Goal: Task Accomplishment & Management: Use online tool/utility

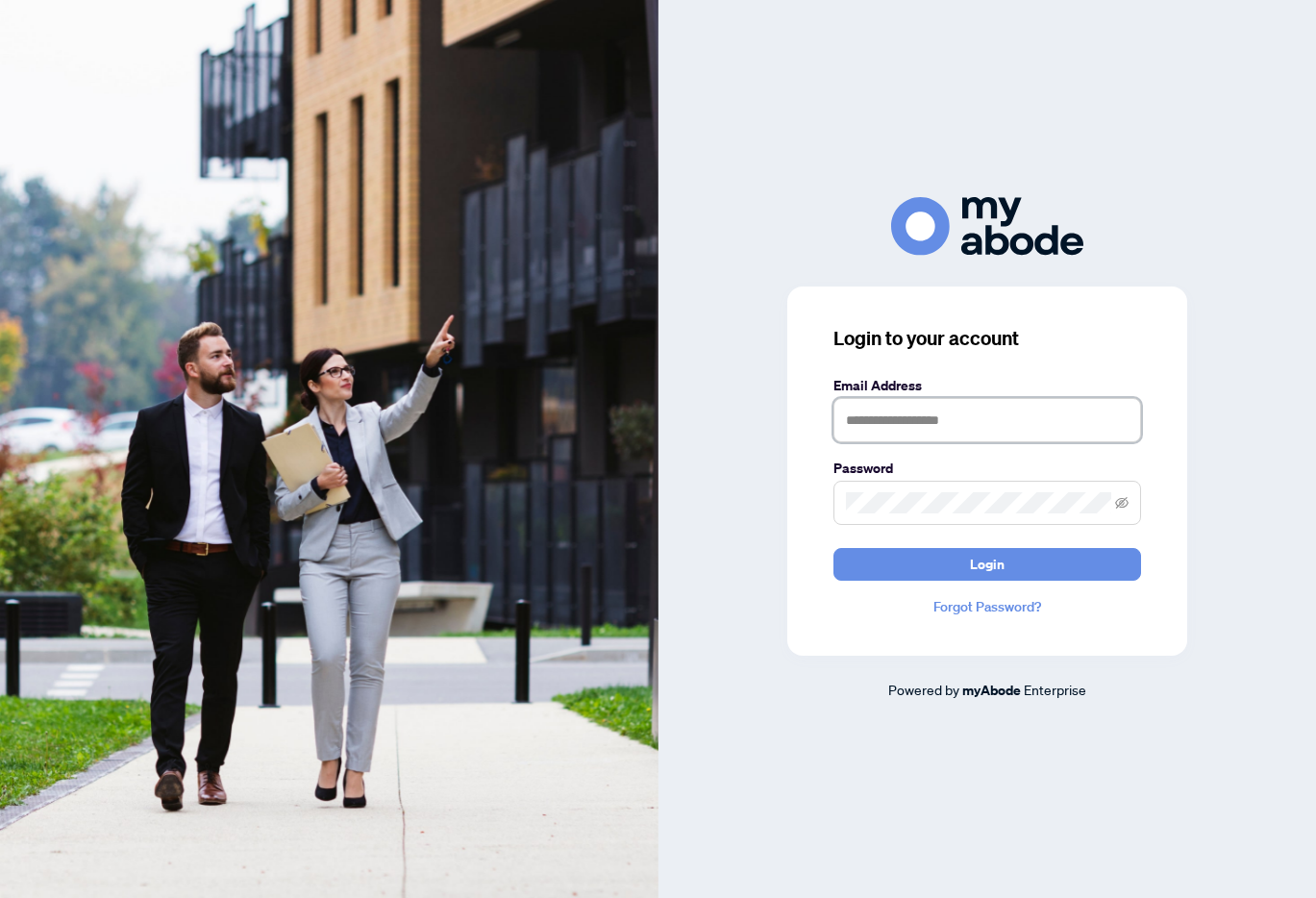
click at [930, 414] on input "text" at bounding box center [988, 420] width 308 height 44
type input "**********"
click at [834, 548] on button "Login" at bounding box center [988, 564] width 308 height 33
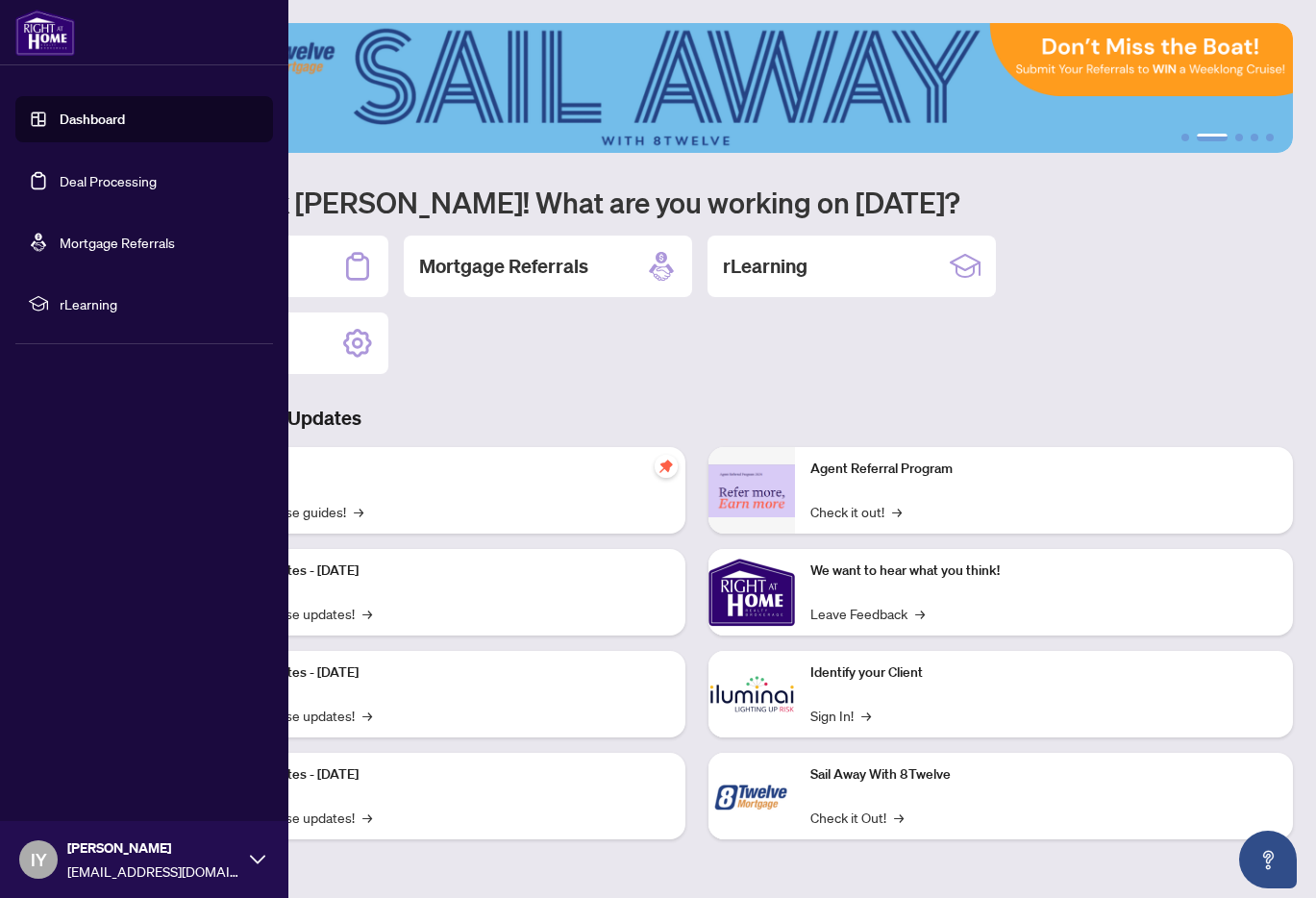
click at [114, 184] on link "Deal Processing" at bounding box center [107, 181] width 98 height 18
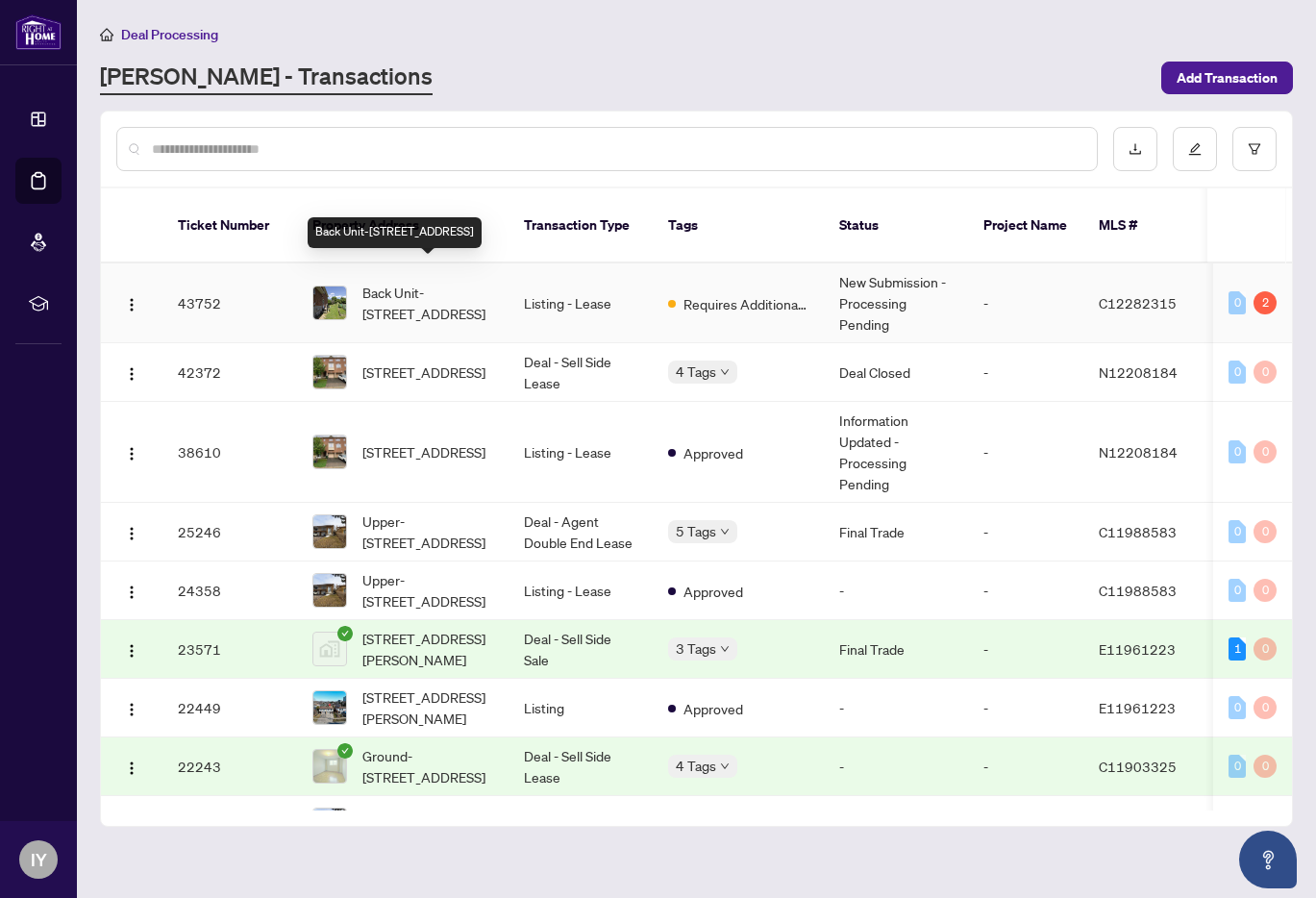
click at [424, 282] on span "Back Unit-[STREET_ADDRESS]" at bounding box center [428, 303] width 131 height 42
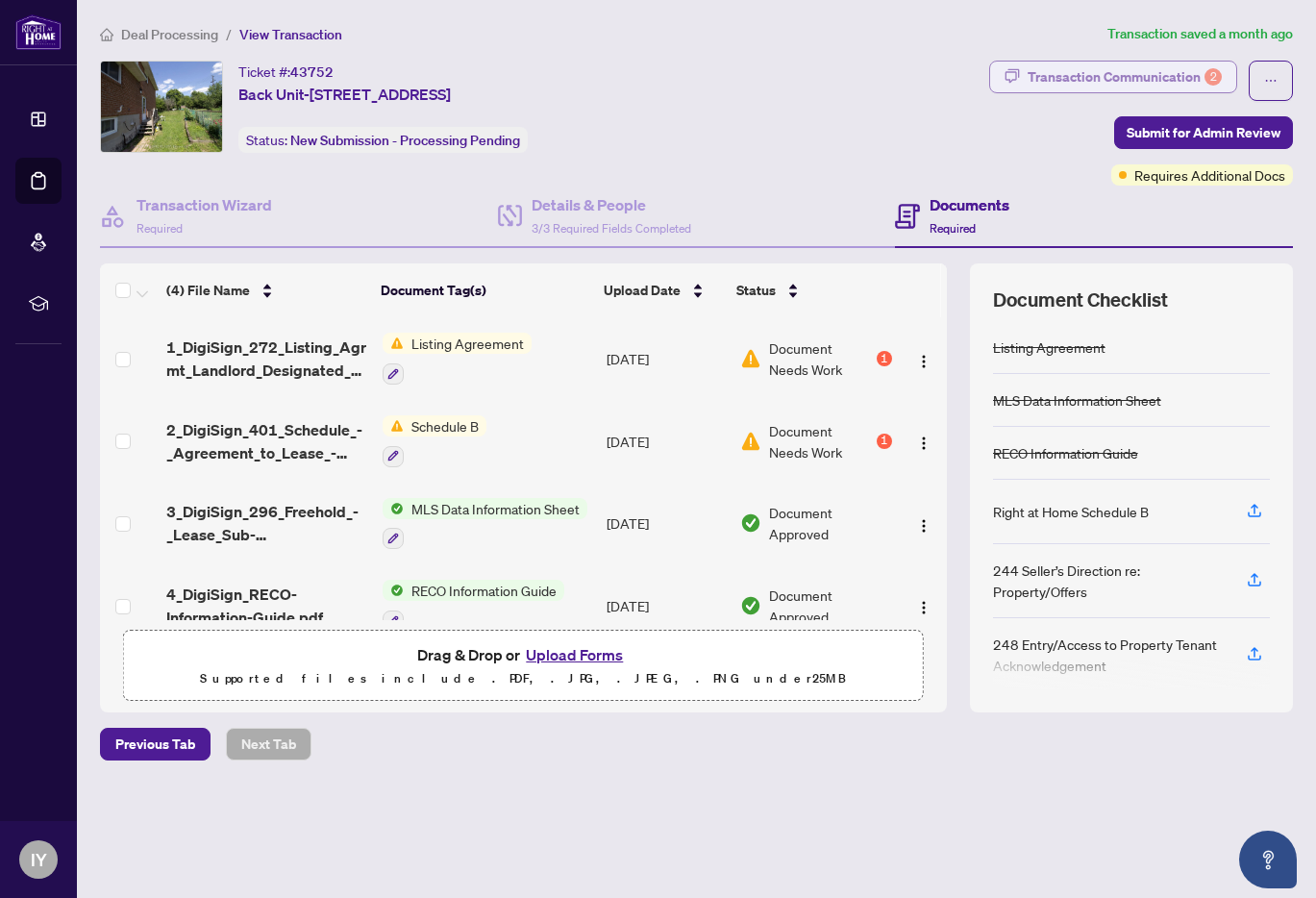
click at [1104, 84] on div "Transaction Communication 2" at bounding box center [1125, 76] width 194 height 31
